Goal: Understand site structure: Grasp the organization and layout of the website

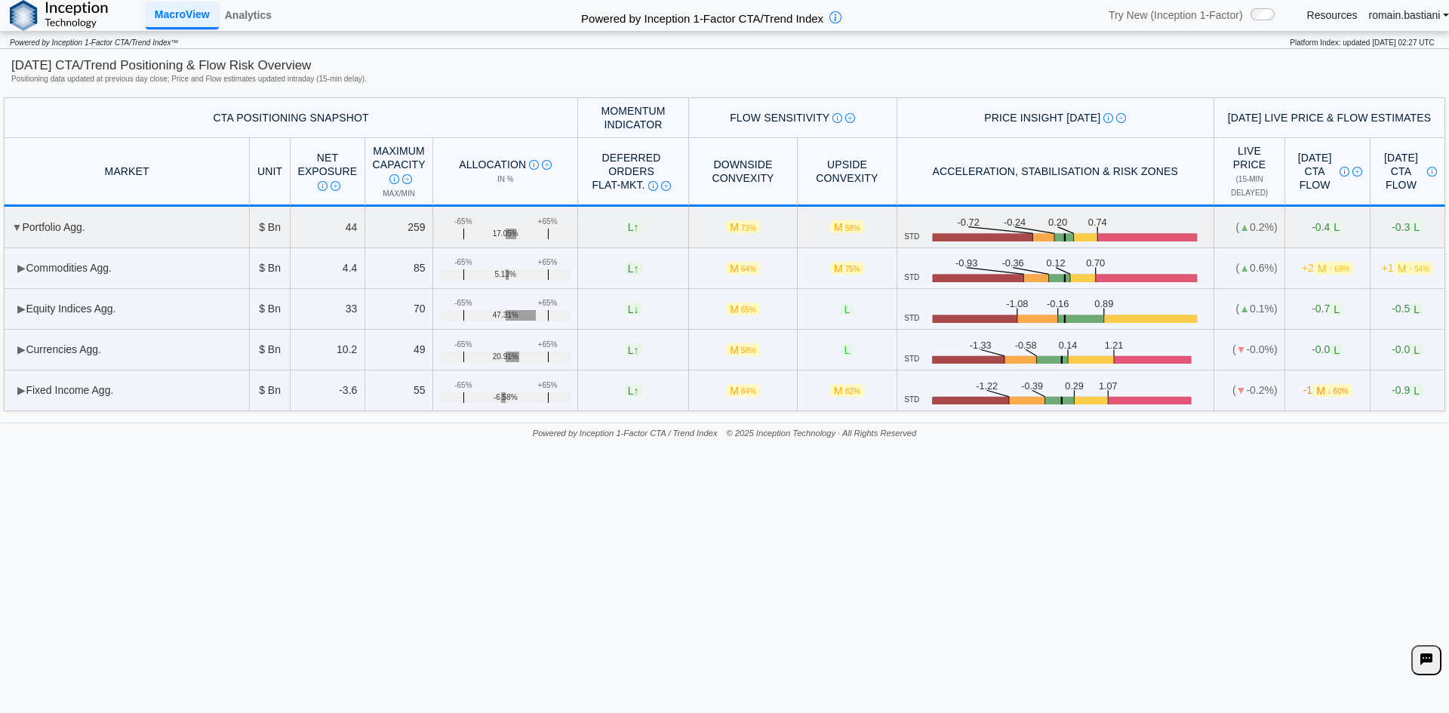
click at [63, 226] on td "▼ Portfolio Agg." at bounding box center [127, 227] width 246 height 41
click at [101, 306] on td "▶ Equity Indices Agg." at bounding box center [127, 309] width 246 height 41
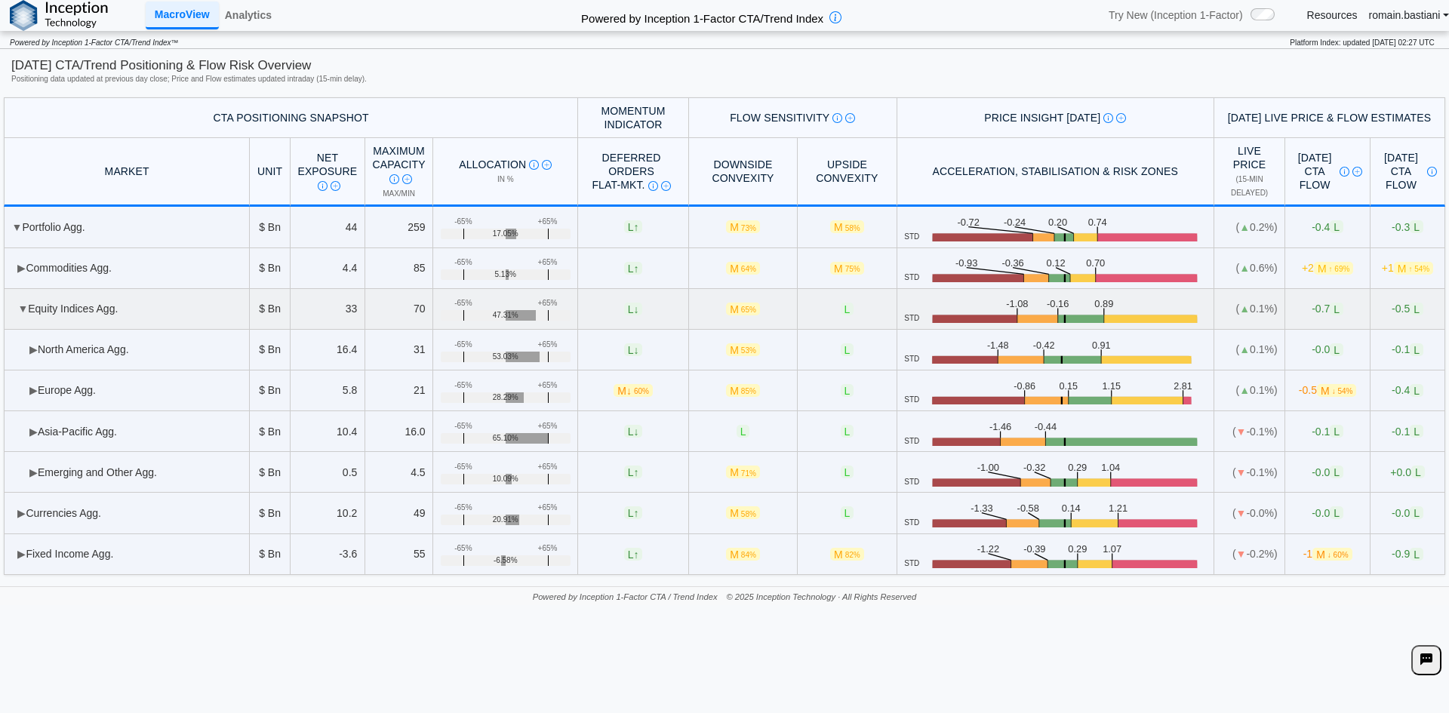
click at [101, 306] on td "▼ Equity Indices Agg." at bounding box center [127, 309] width 246 height 41
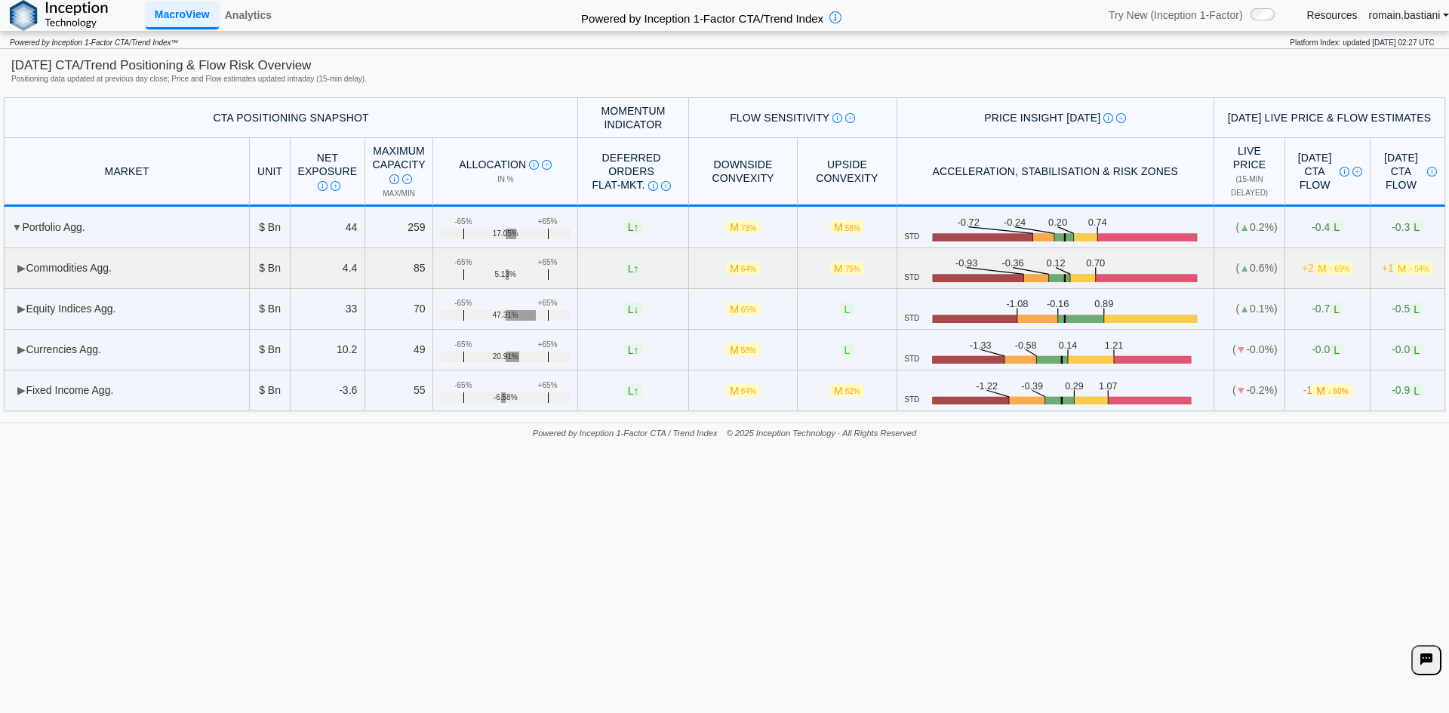
click at [66, 256] on td "▶ Commodities Agg." at bounding box center [127, 268] width 246 height 41
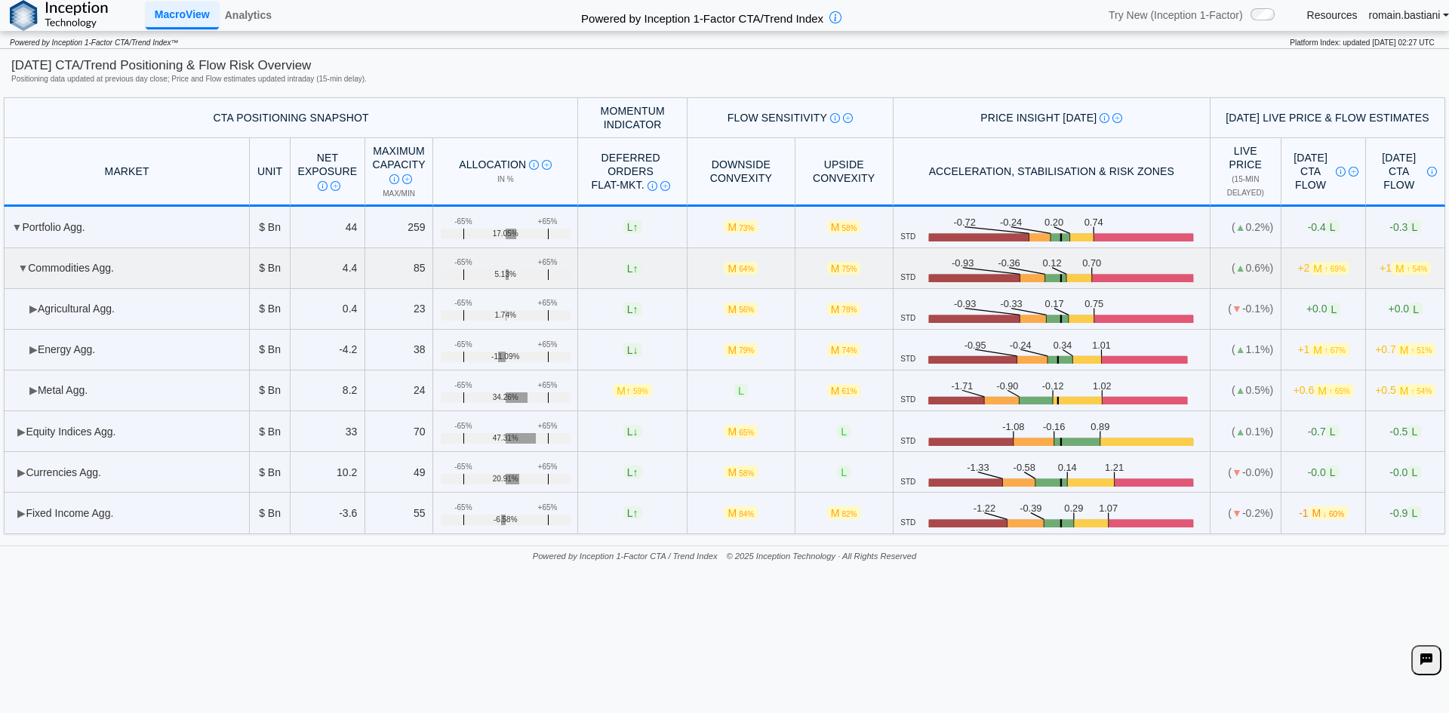
click at [60, 274] on td "▼ Commodities Agg." at bounding box center [127, 268] width 246 height 41
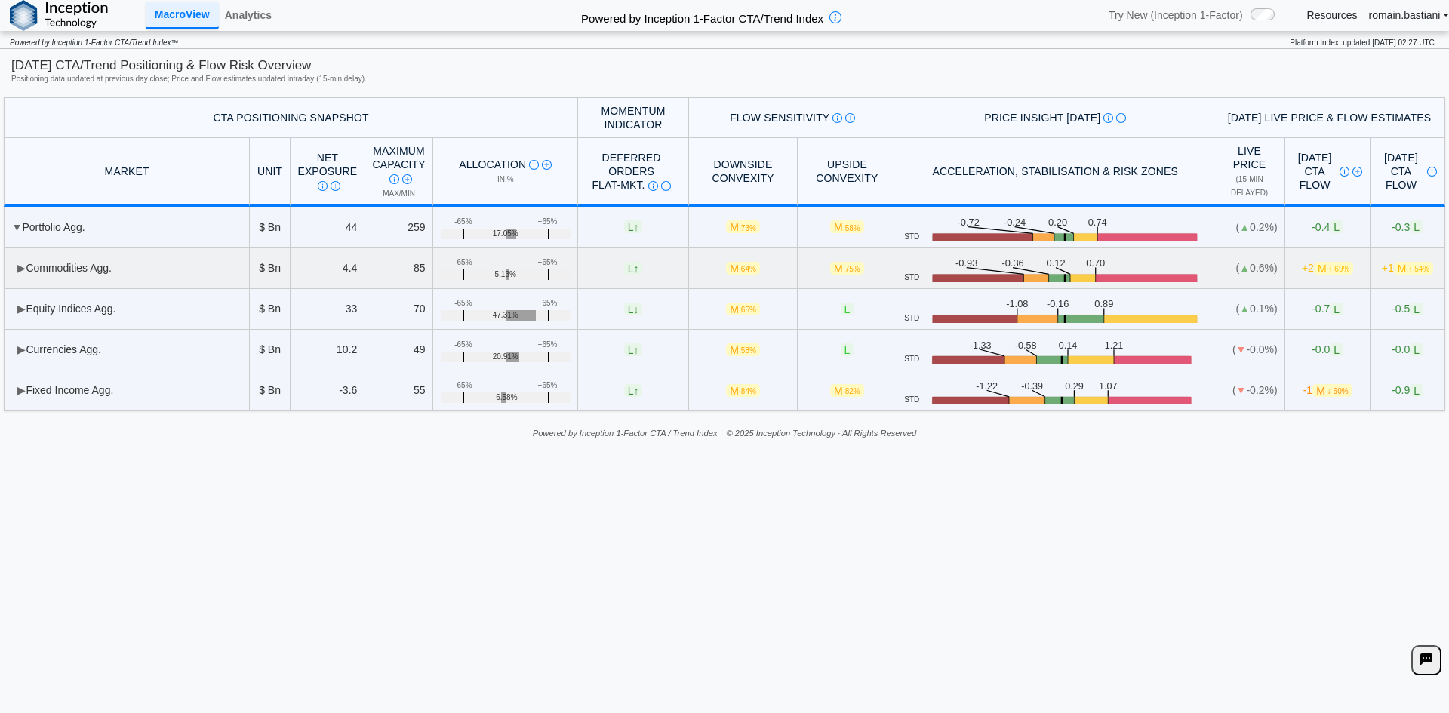
click at [60, 274] on td "▶ Commodities Agg." at bounding box center [127, 268] width 246 height 41
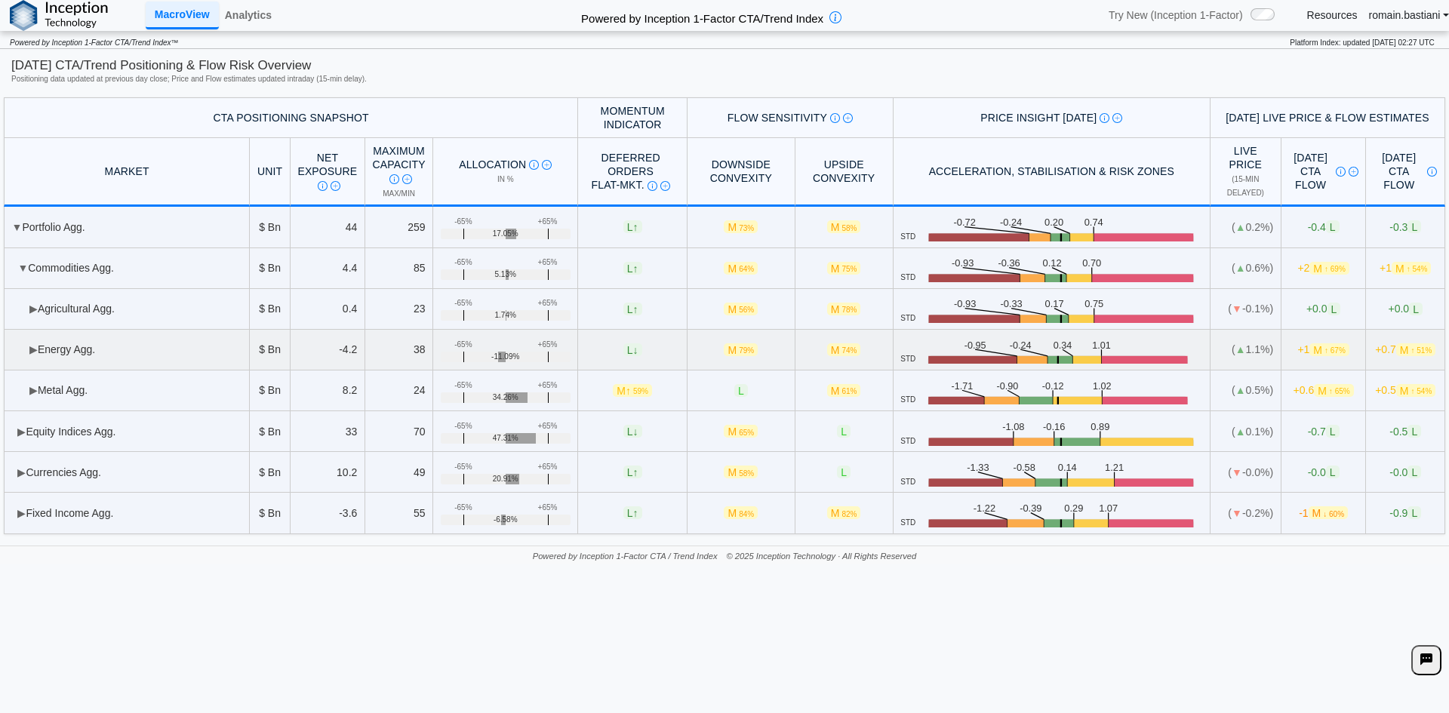
click at [78, 334] on td "▶ Energy Agg." at bounding box center [127, 350] width 246 height 41
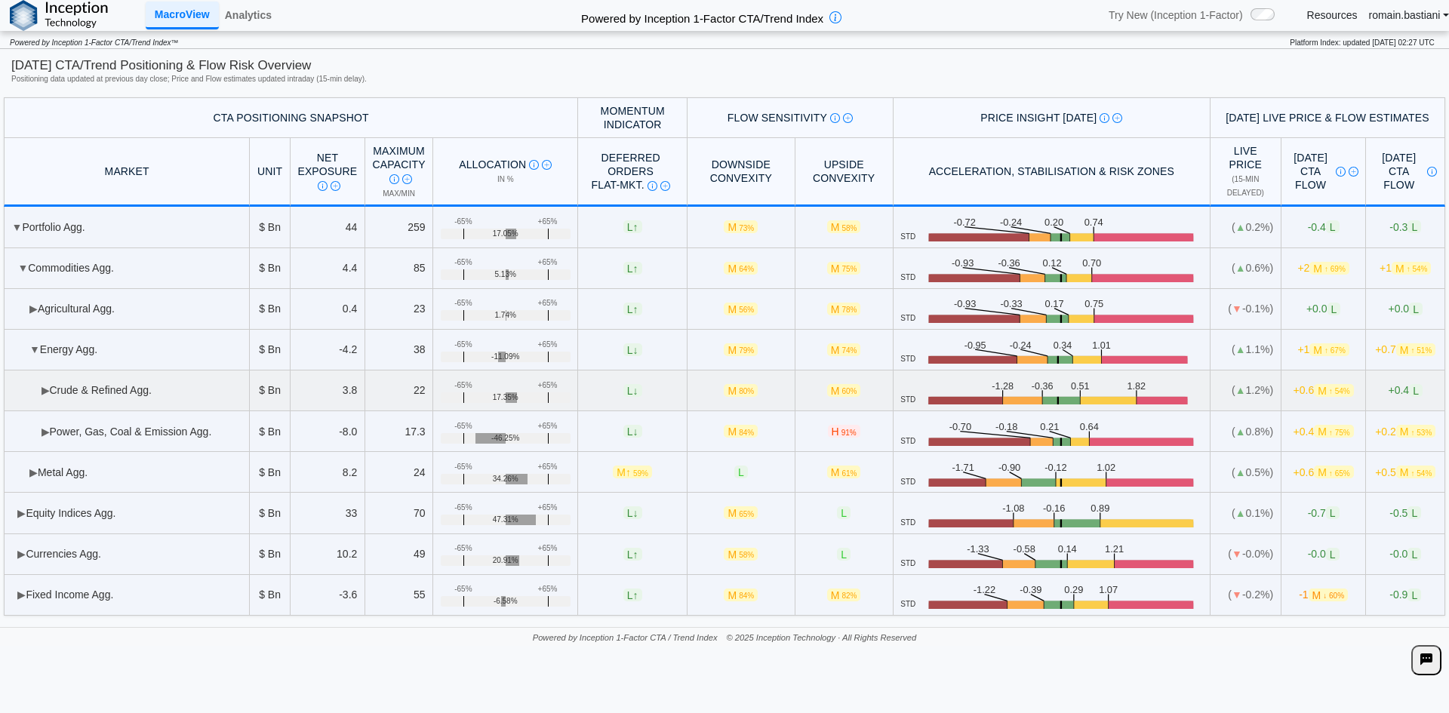
click at [92, 392] on td "▶ Crude & Refined Agg." at bounding box center [127, 391] width 246 height 41
